Goal: Navigation & Orientation: Find specific page/section

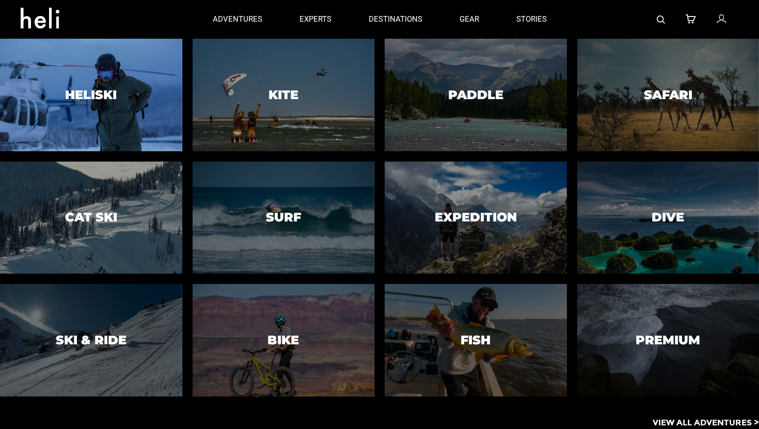
click at [128, 96] on div at bounding box center [91, 95] width 186 height 115
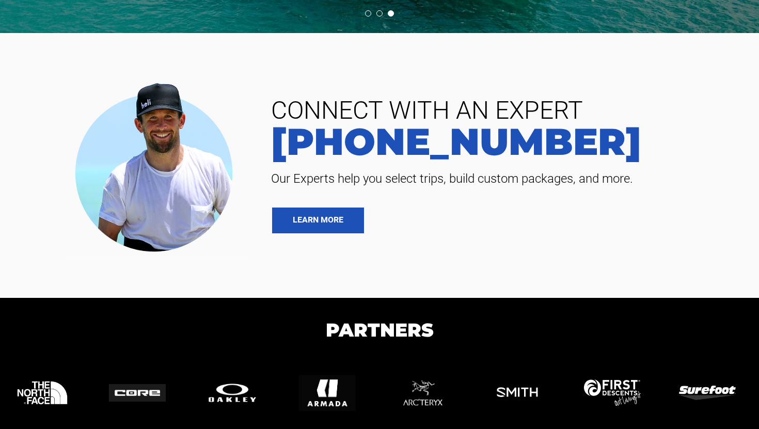
scroll to position [3899, 0]
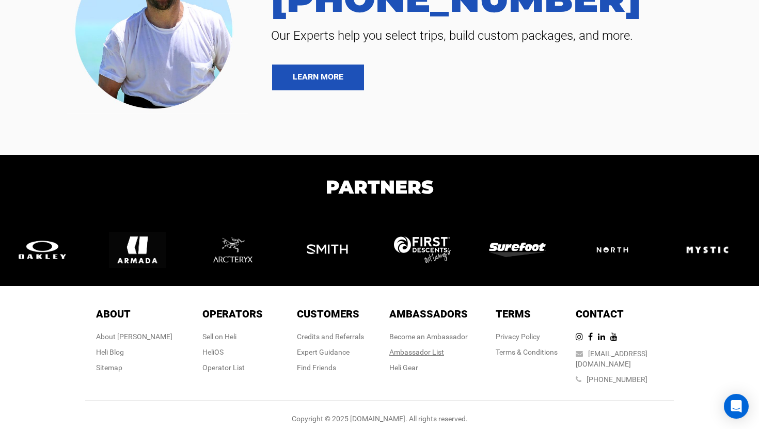
click at [428, 350] on div "Ambassador List" at bounding box center [428, 352] width 78 height 10
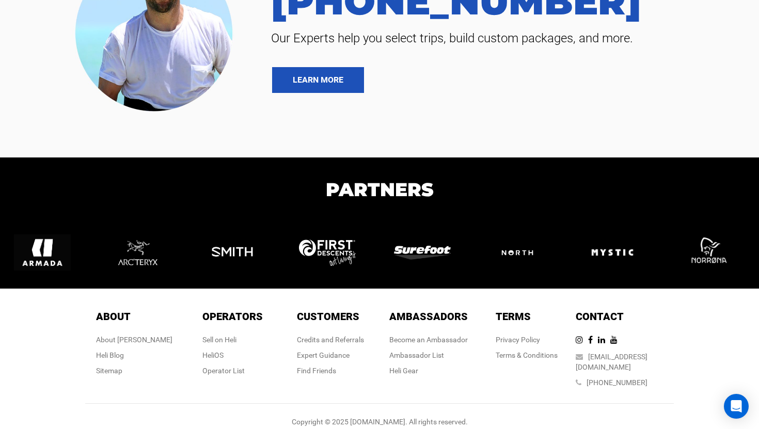
scroll to position [1576, 0]
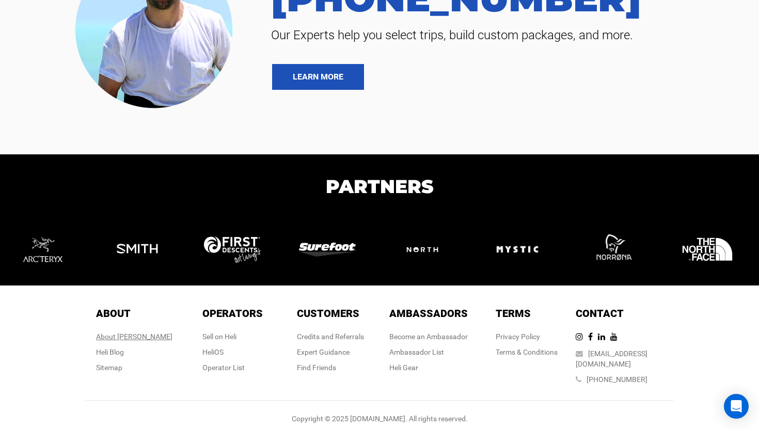
click at [140, 338] on div "About Heli" at bounding box center [134, 336] width 76 height 10
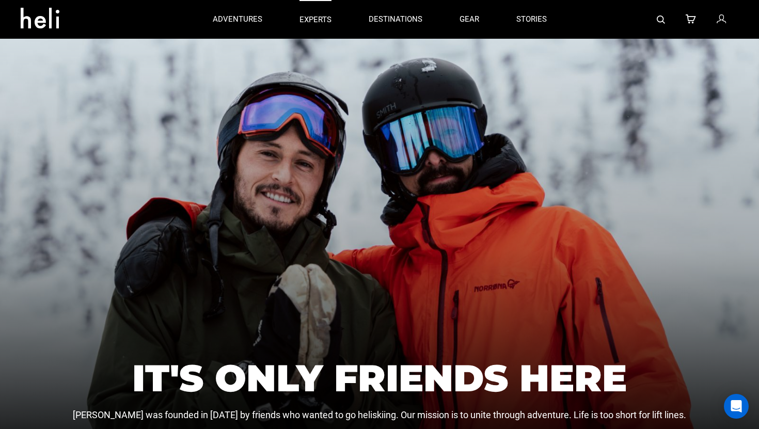
click at [305, 25] on p "experts" at bounding box center [315, 19] width 32 height 11
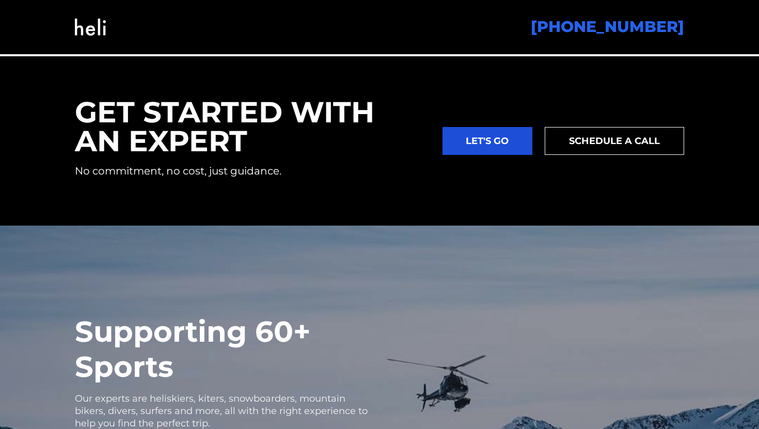
scroll to position [1723, 0]
